Goal: Information Seeking & Learning: Learn about a topic

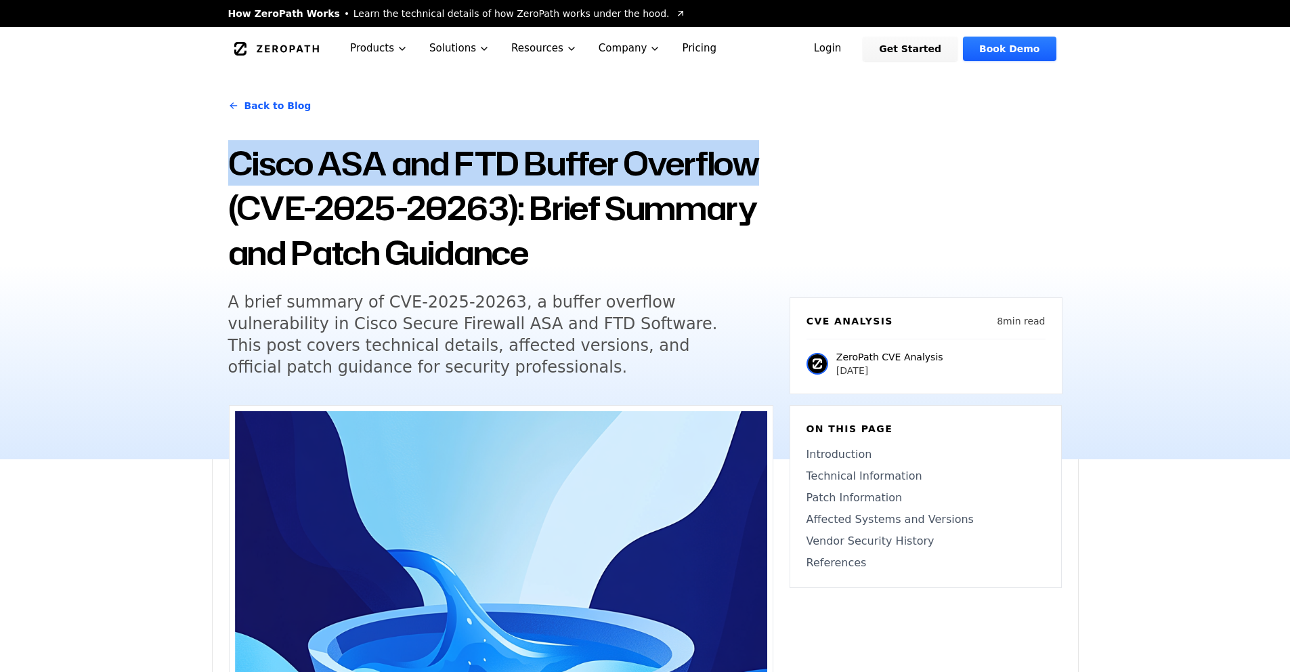
drag, startPoint x: 230, startPoint y: 158, endPoint x: 761, endPoint y: 167, distance: 531.0
click at [761, 167] on h1 "Cisco ASA and FTD Buffer Overflow (CVE-2025-20263): Brief Summary and Patch Gui…" at bounding box center [500, 208] width 545 height 134
copy h1 "Cisco ASA and FTD Buffer Overflow"
